Goal: Check status: Check status

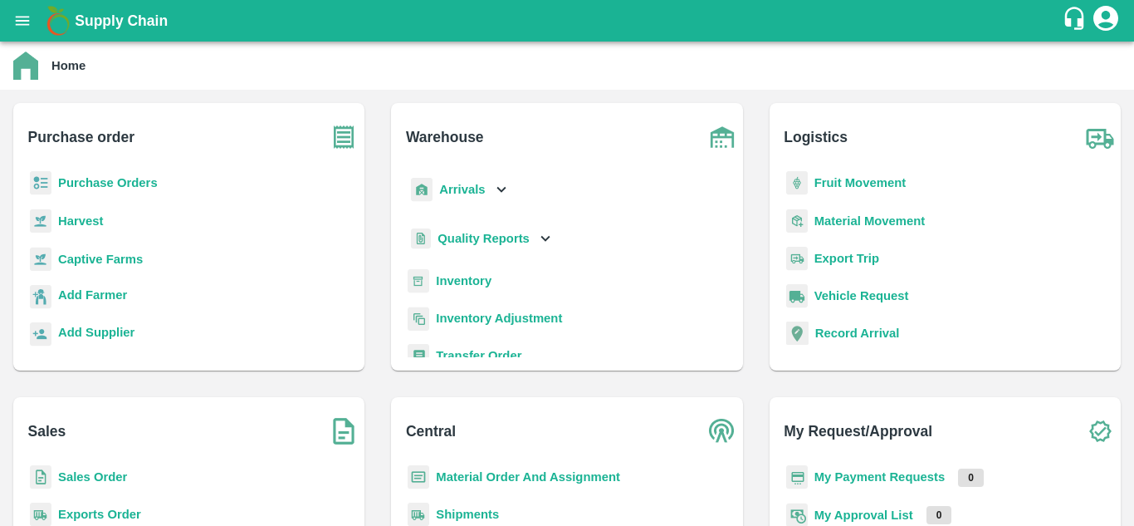
drag, startPoint x: 129, startPoint y: 198, endPoint x: 129, endPoint y: 189, distance: 9.1
click at [129, 189] on div "Purchase Orders" at bounding box center [189, 189] width 325 height 37
click at [129, 189] on b "Purchase Orders" at bounding box center [108, 182] width 100 height 13
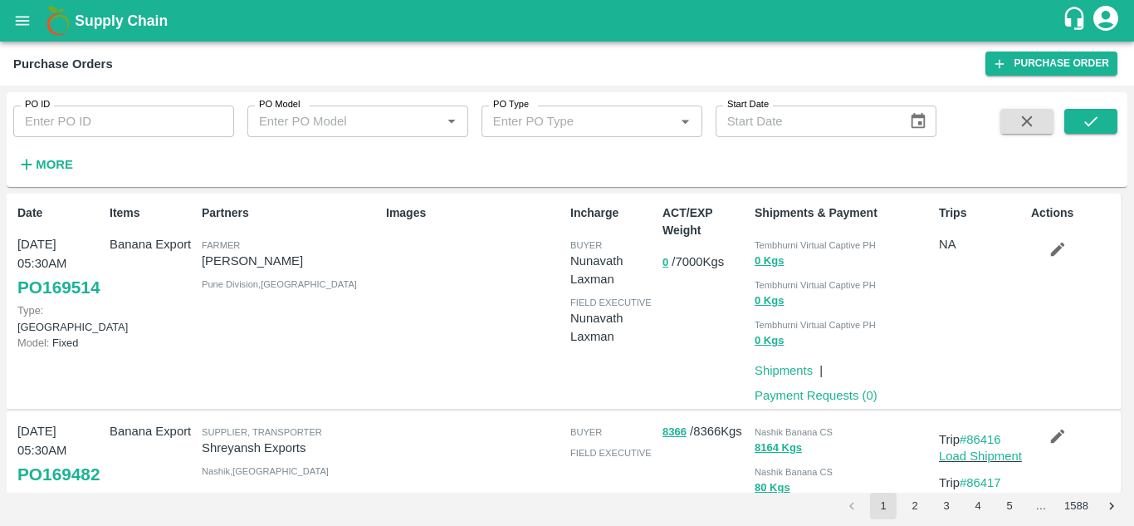
click at [854, 505] on li "pagination navigation" at bounding box center [852, 505] width 32 height 27
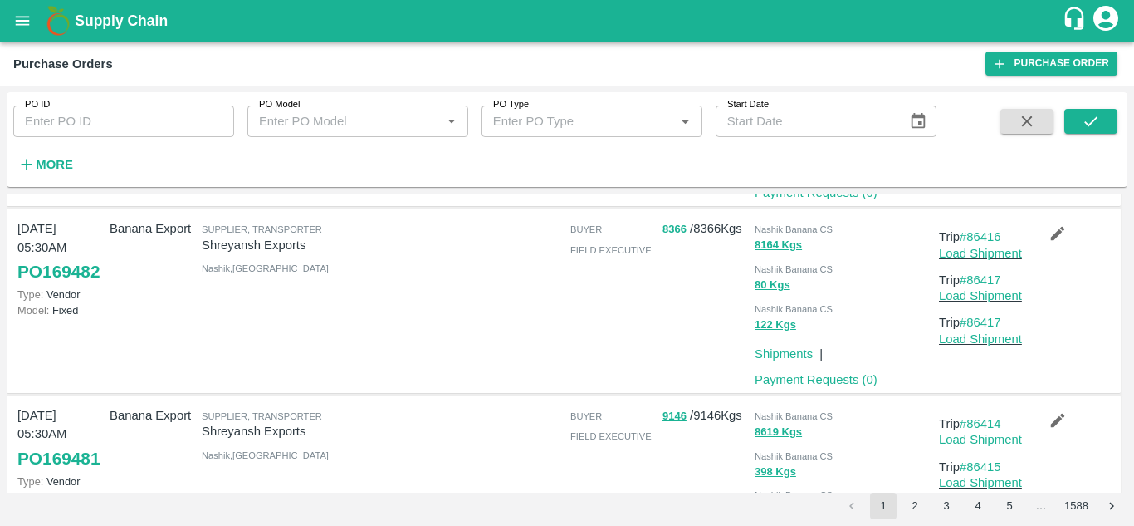
scroll to position [206, 0]
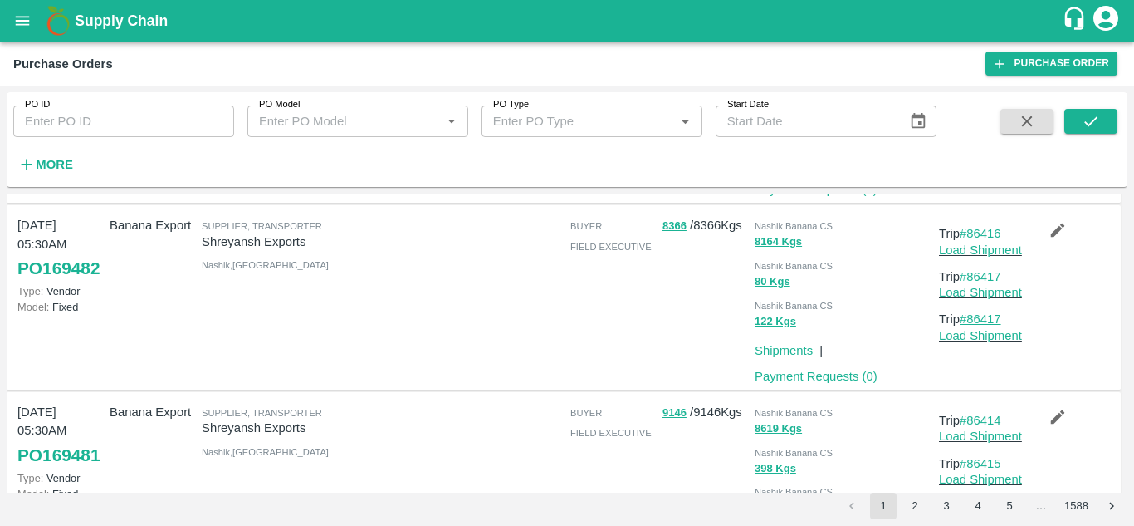
click at [983, 316] on link "#86417" at bounding box center [981, 318] width 42 height 13
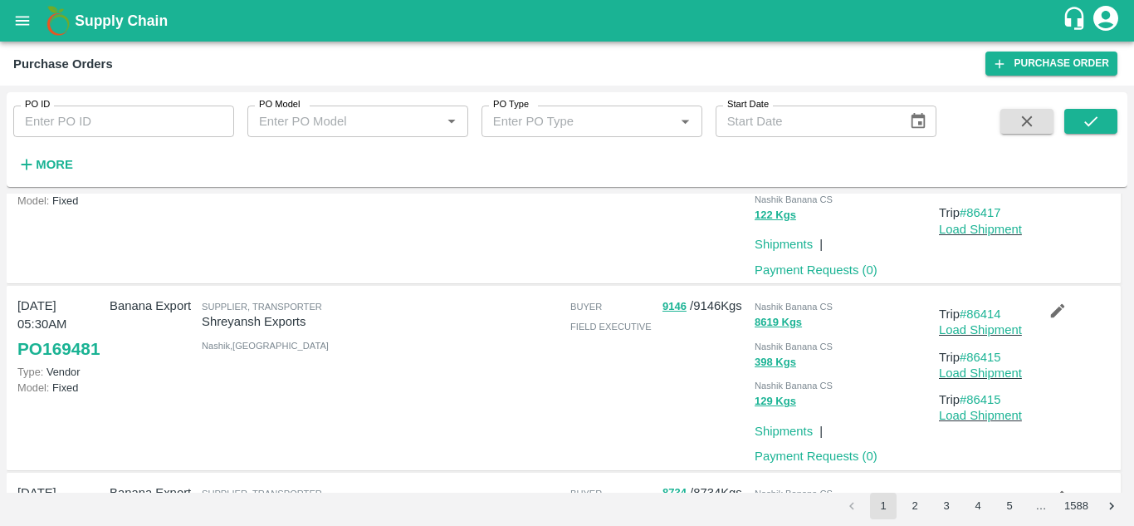
scroll to position [317, 0]
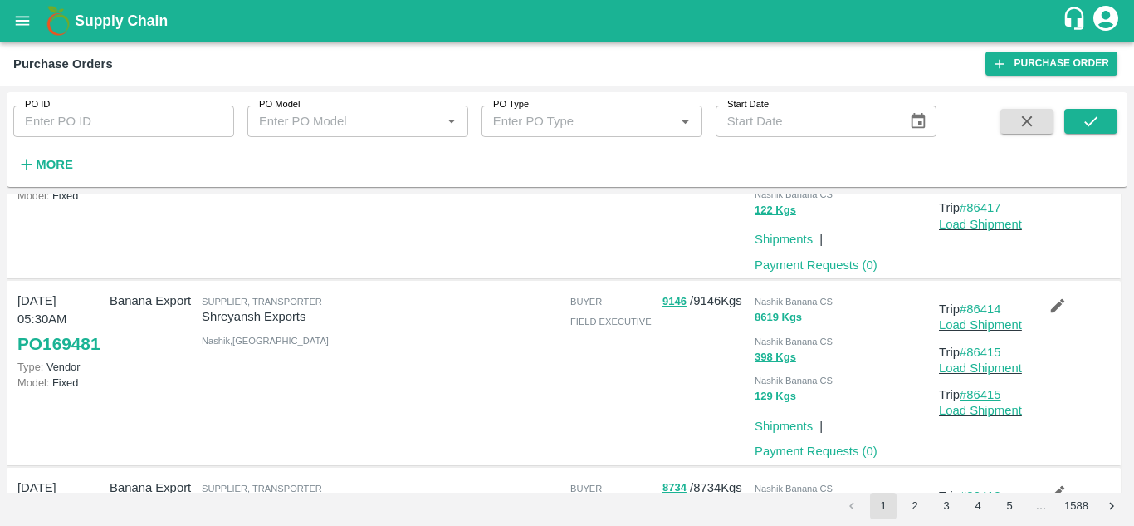
click at [987, 394] on link "#86415" at bounding box center [981, 394] width 42 height 13
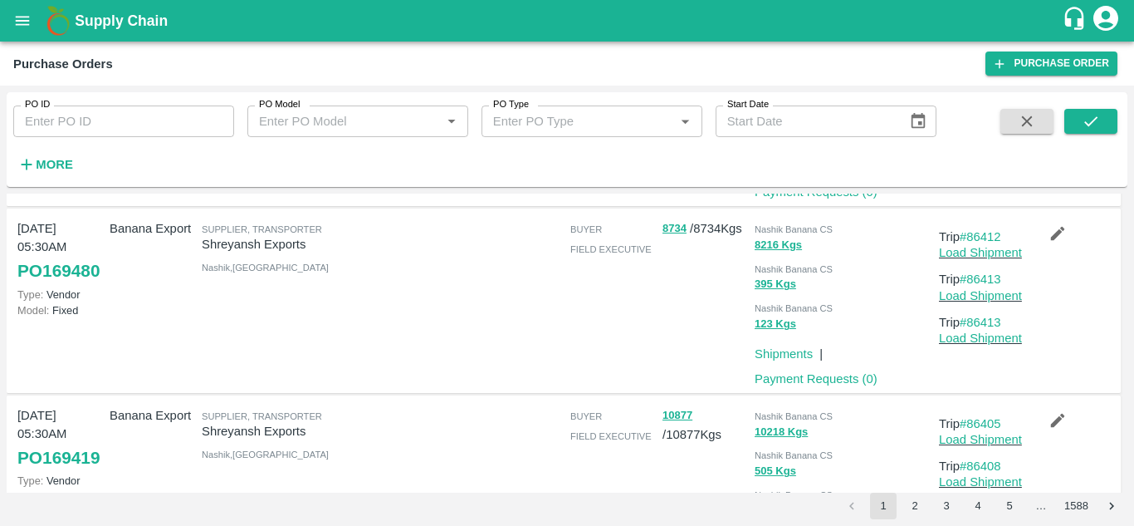
scroll to position [577, 0]
click at [978, 321] on link "#86413" at bounding box center [981, 321] width 42 height 13
